Goal: Transaction & Acquisition: Obtain resource

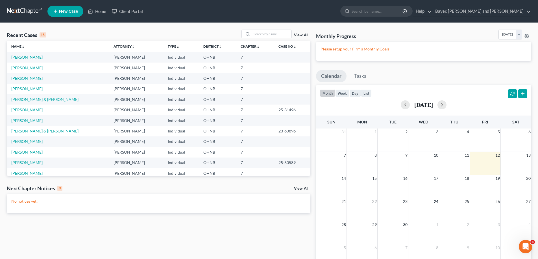
click at [28, 78] on link "[PERSON_NAME]" at bounding box center [26, 78] width 31 height 5
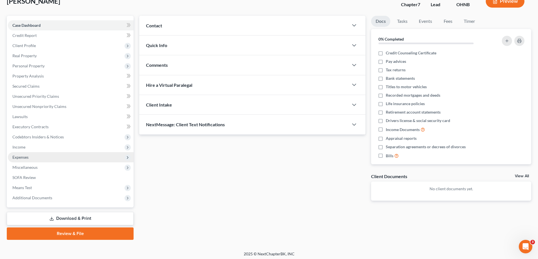
scroll to position [41, 0]
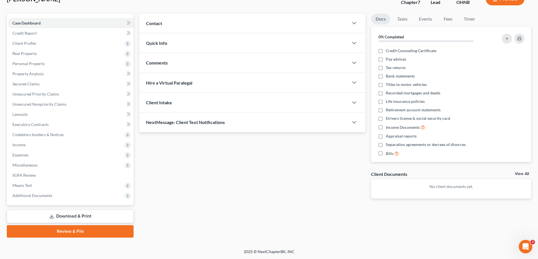
click at [58, 214] on link "Download & Print" at bounding box center [70, 216] width 127 height 13
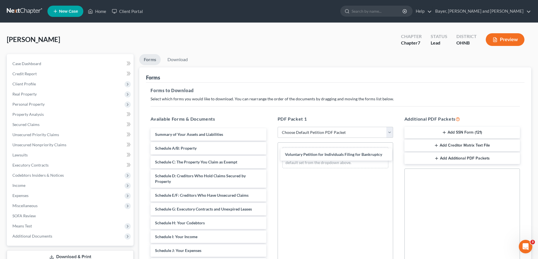
drag, startPoint x: 203, startPoint y: 132, endPoint x: 313, endPoint y: 144, distance: 110.2
click at [270, 150] on div "Voluntary Petition for Individuals Filing for Bankruptcy Voluntary Petition for…" at bounding box center [208, 256] width 124 height 256
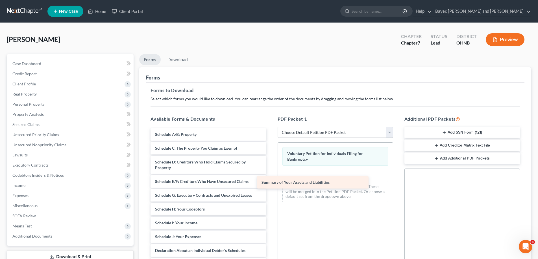
drag, startPoint x: 248, startPoint y: 134, endPoint x: 359, endPoint y: 172, distance: 118.1
click at [270, 172] on div "Summary of Your Assets and Liabilities Summary of Your Assets and Liabilities S…" at bounding box center [208, 249] width 124 height 242
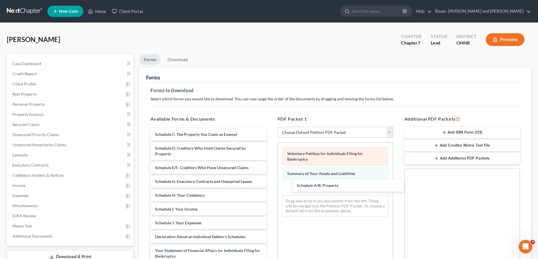
drag, startPoint x: 216, startPoint y: 133, endPoint x: 316, endPoint y: 166, distance: 105.2
click at [270, 184] on div "Schedule A/B: Property Schedule A/B: Property Schedule C: The Property You Clai…" at bounding box center [208, 242] width 124 height 229
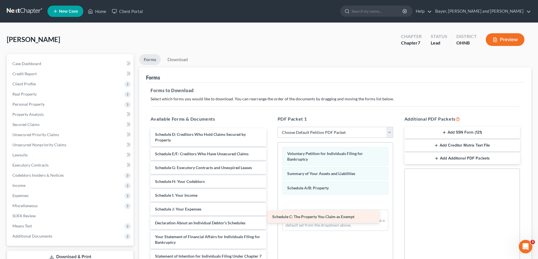
drag, startPoint x: 242, startPoint y: 134, endPoint x: 355, endPoint y: 207, distance: 134.0
click at [270, 207] on div "Schedule C: The Property You Claim as Exempt Schedule C: The Property You Claim…" at bounding box center [208, 235] width 124 height 215
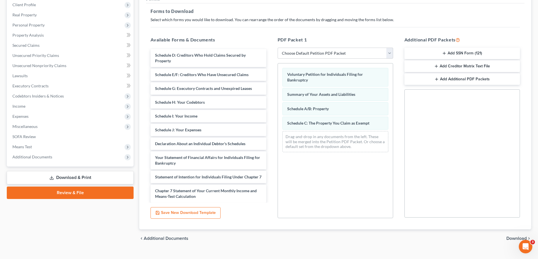
scroll to position [89, 0]
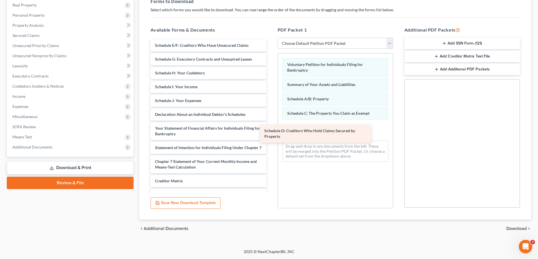
drag, startPoint x: 247, startPoint y: 49, endPoint x: 356, endPoint y: 135, distance: 138.7
click at [270, 135] on div "Schedule D: Creditors Who Hold Claims Secured by Property Schedule D: Creditors…" at bounding box center [208, 136] width 124 height 195
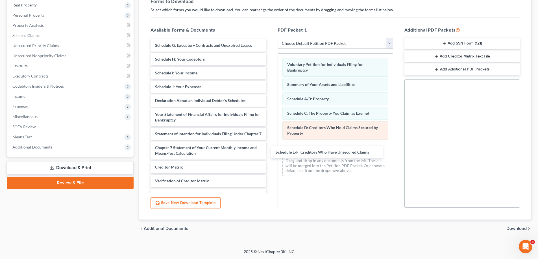
drag, startPoint x: 243, startPoint y: 45, endPoint x: 356, endPoint y: 133, distance: 143.4
click at [270, 151] on div "Schedule E/F: Creditors Who Have Unsecured Claims Schedule E/F: Creditors Who H…" at bounding box center [208, 129] width 124 height 181
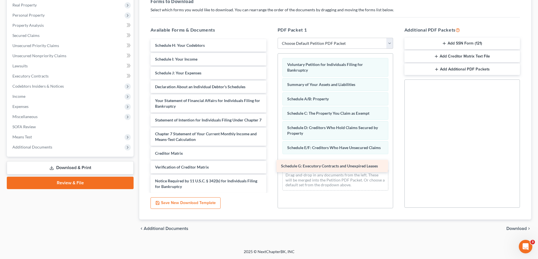
drag, startPoint x: 241, startPoint y: 45, endPoint x: 367, endPoint y: 166, distance: 174.5
click at [270, 166] on div "Schedule G: Executory Contracts and Unexpired Leases Schedule G: Executory Cont…" at bounding box center [208, 123] width 124 height 168
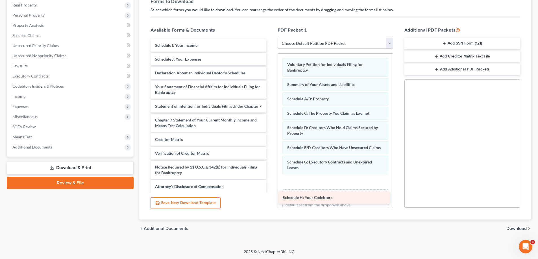
drag, startPoint x: 238, startPoint y: 42, endPoint x: 364, endPoint y: 192, distance: 196.1
click at [270, 193] on div "Schedule H: Your Codebtors Schedule H: Your Codebtors Schedule I: Your Income S…" at bounding box center [208, 116] width 124 height 154
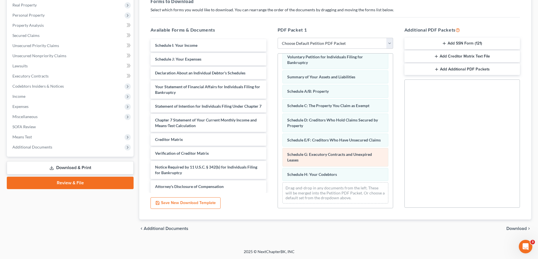
scroll to position [13, 0]
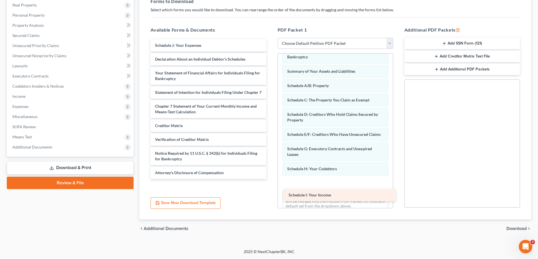
drag, startPoint x: 191, startPoint y: 46, endPoint x: 323, endPoint y: 195, distance: 200.0
click at [270, 179] on div "Schedule I: Your Income Schedule I: Your Income Schedule J: Your Expenses Decla…" at bounding box center [208, 109] width 124 height 140
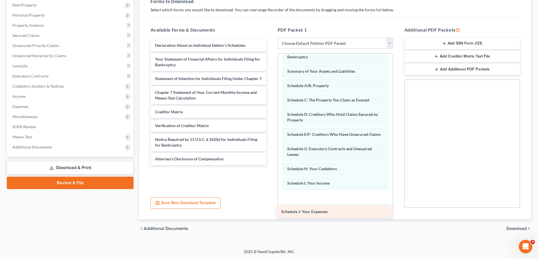
drag, startPoint x: 204, startPoint y: 43, endPoint x: 330, endPoint y: 208, distance: 207.2
click at [270, 165] on div "Schedule J: Your Expenses Schedule J: Your Expenses Declaration About an Indivi…" at bounding box center [208, 102] width 124 height 126
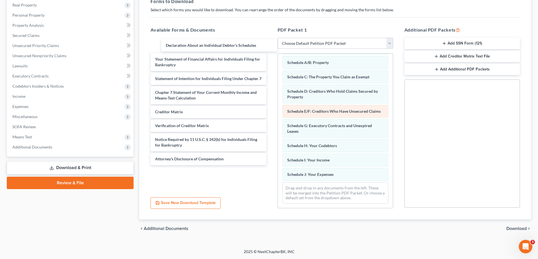
scroll to position [42, 0]
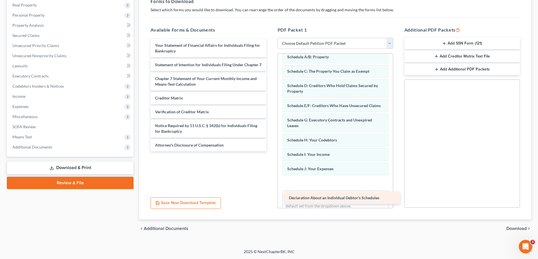
drag, startPoint x: 193, startPoint y: 45, endPoint x: 326, endPoint y: 198, distance: 202.5
click at [270, 152] on div "Declaration About an Individual Debtor's Schedules Declaration About an Individ…" at bounding box center [208, 95] width 124 height 112
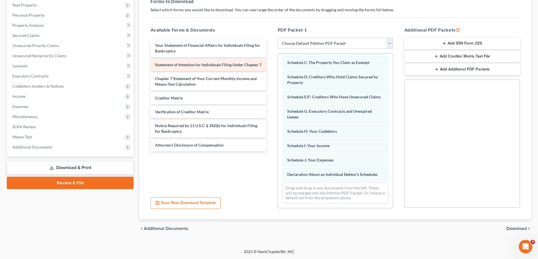
scroll to position [56, 0]
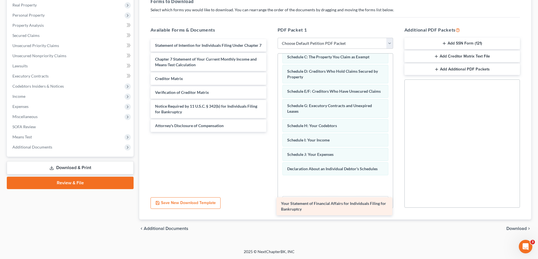
drag, startPoint x: 200, startPoint y: 45, endPoint x: 327, endPoint y: 202, distance: 201.5
click at [270, 132] on div "Your Statement of Financial Affairs for Individuals Filing for Bankruptcy Your …" at bounding box center [208, 85] width 124 height 93
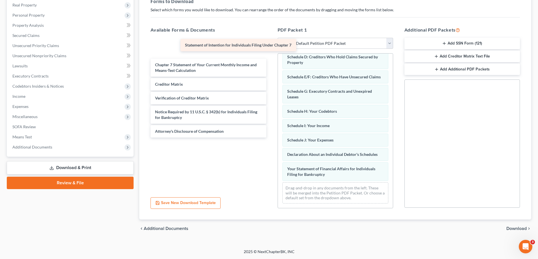
scroll to position [76, 0]
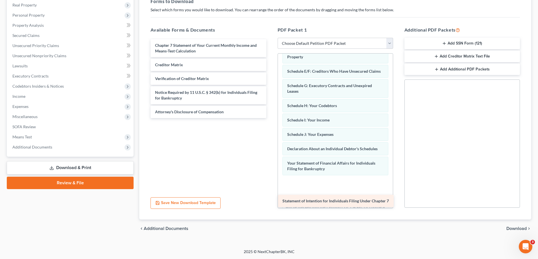
drag, startPoint x: 213, startPoint y: 46, endPoint x: 340, endPoint y: 202, distance: 201.1
click at [270, 118] on div "Statement of Intention for Individuals Filing Under Chapter 7 Statement of Inte…" at bounding box center [208, 78] width 124 height 79
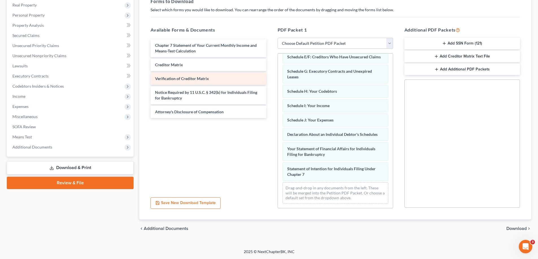
scroll to position [97, 0]
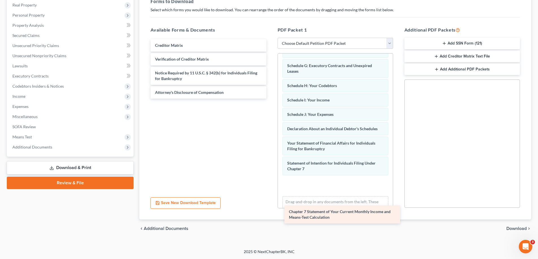
drag, startPoint x: 216, startPoint y: 49, endPoint x: 350, endPoint y: 204, distance: 205.2
click at [270, 99] on div "Chapter 7 Statement of Your Current Monthly Income and Means-Test Calculation C…" at bounding box center [208, 69] width 124 height 60
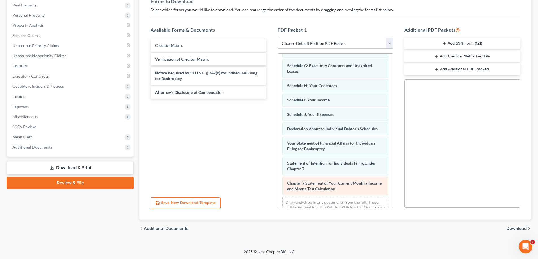
scroll to position [117, 0]
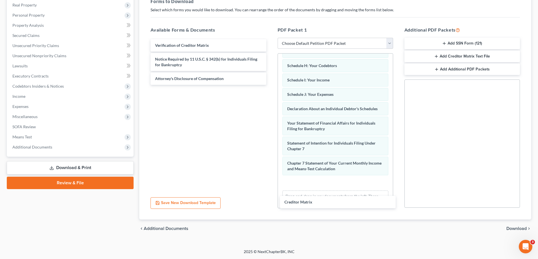
drag, startPoint x: 207, startPoint y: 48, endPoint x: 340, endPoint y: 198, distance: 200.1
click at [270, 85] on div "Creditor Matrix Creditor Matrix Verification of Creditor Matrix Notice Required…" at bounding box center [208, 62] width 124 height 46
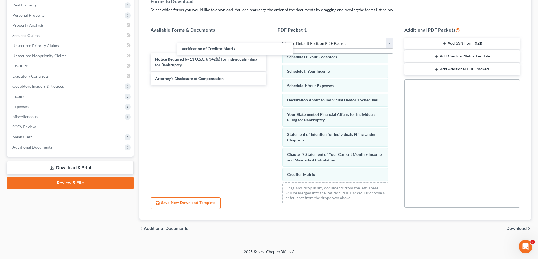
scroll to position [131, 0]
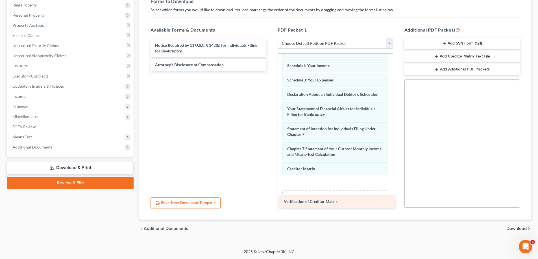
drag, startPoint x: 229, startPoint y: 44, endPoint x: 358, endPoint y: 201, distance: 202.5
click at [270, 71] on div "Verification of Creditor Matrix Verification of Creditor Matrix Notice Required…" at bounding box center [208, 55] width 124 height 32
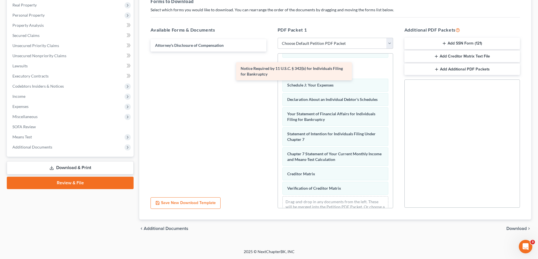
scroll to position [145, 0]
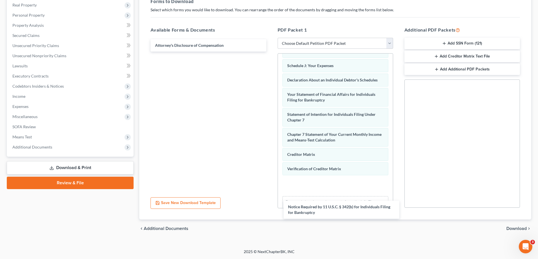
drag, startPoint x: 237, startPoint y: 50, endPoint x: 367, endPoint y: 206, distance: 202.9
click at [270, 52] on div "Notice Required by 11 U.S.C. § 342(b) for Individuals Filing for Bankruptcy Not…" at bounding box center [208, 45] width 124 height 12
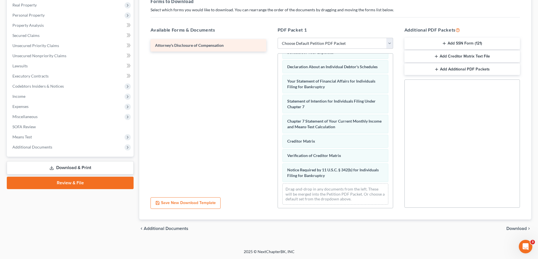
scroll to position [165, 0]
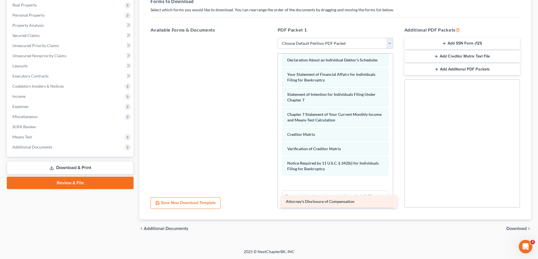
drag, startPoint x: 197, startPoint y: 44, endPoint x: 330, endPoint y: 194, distance: 200.2
click at [270, 38] on div "Attorney's Disclosure of Compensation Attorney's Disclosure of Compensation" at bounding box center [208, 38] width 124 height 0
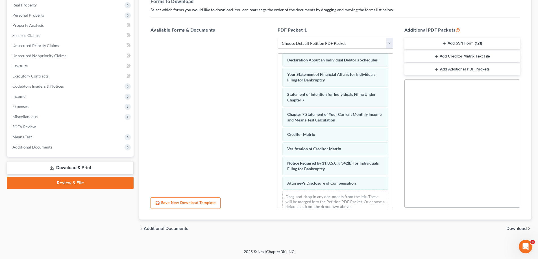
click at [462, 56] on button "Add Creditor Matrix Text File" at bounding box center [461, 57] width 115 height 12
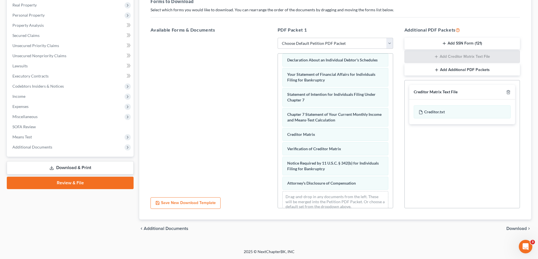
click at [514, 229] on span "Download" at bounding box center [516, 229] width 20 height 5
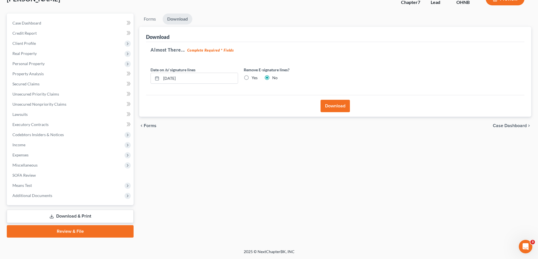
scroll to position [41, 0]
click at [336, 106] on button "Download" at bounding box center [334, 106] width 29 height 12
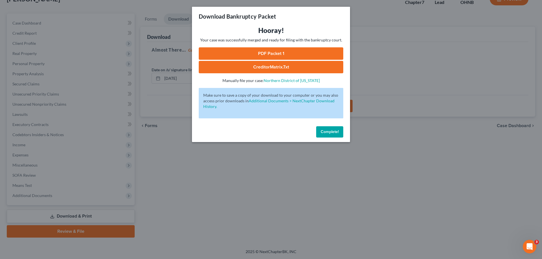
click at [276, 53] on link "PDF Packet 1" at bounding box center [271, 53] width 145 height 12
click at [293, 67] on link "CreditorMatrix.txt" at bounding box center [271, 67] width 145 height 12
click at [323, 131] on span "Complete!" at bounding box center [330, 132] width 18 height 5
